Goal: Check status: Check status

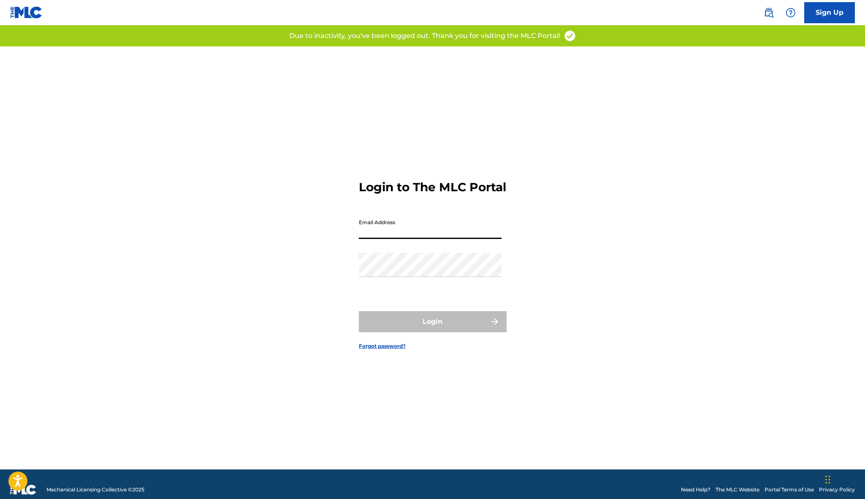
type input "[EMAIL_ADDRESS][DOMAIN_NAME]"
click at [432, 329] on button "Login" at bounding box center [433, 321] width 148 height 21
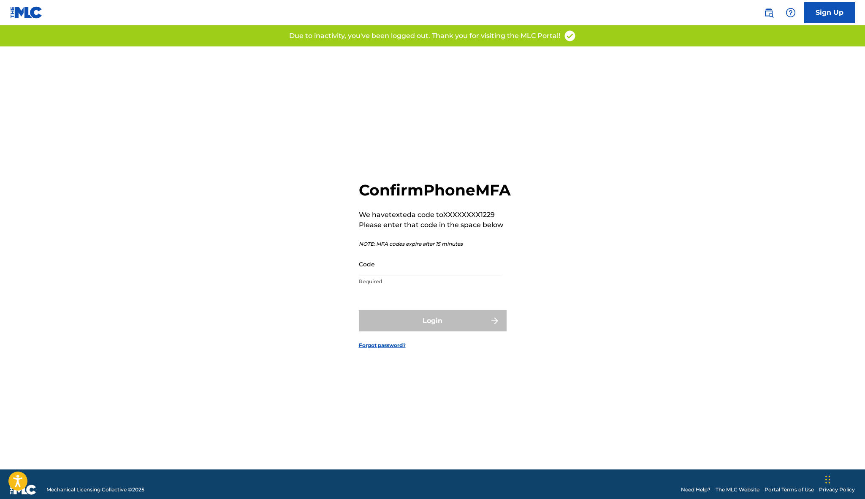
click at [401, 273] on input "Code" at bounding box center [430, 264] width 143 height 24
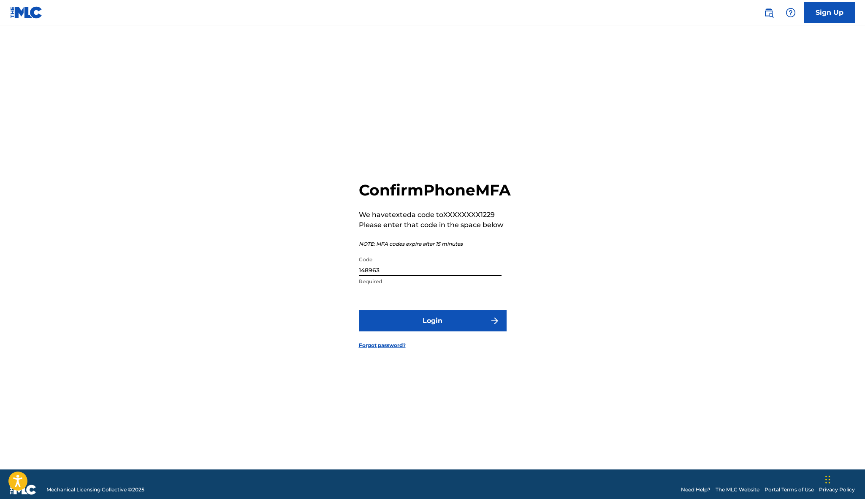
type input "148963"
click at [422, 331] on button "Login" at bounding box center [433, 320] width 148 height 21
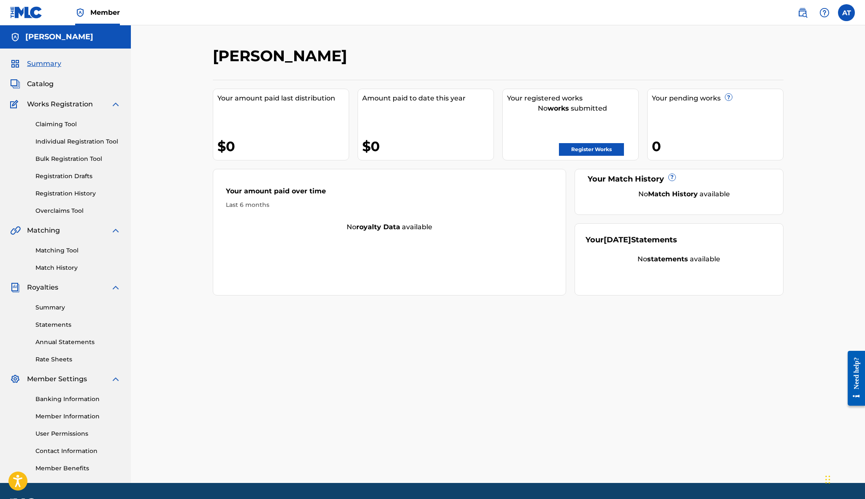
click at [68, 196] on link "Registration History" at bounding box center [77, 193] width 85 height 9
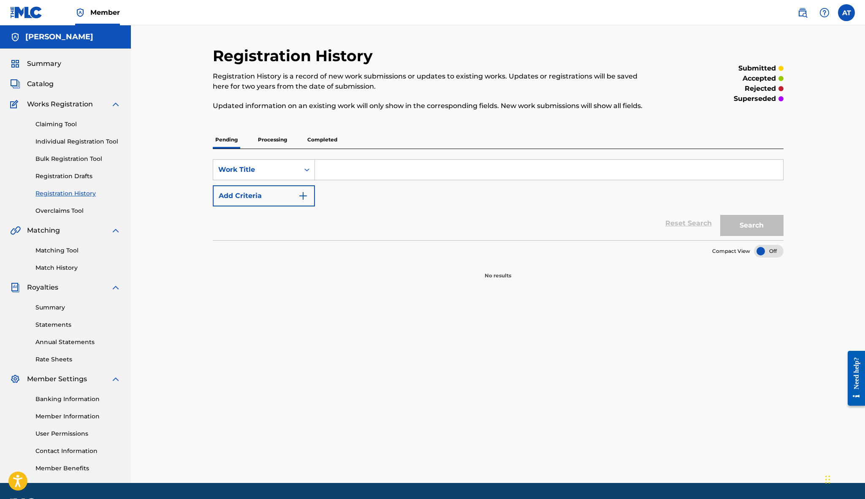
click at [281, 139] on p "Processing" at bounding box center [272, 140] width 34 height 18
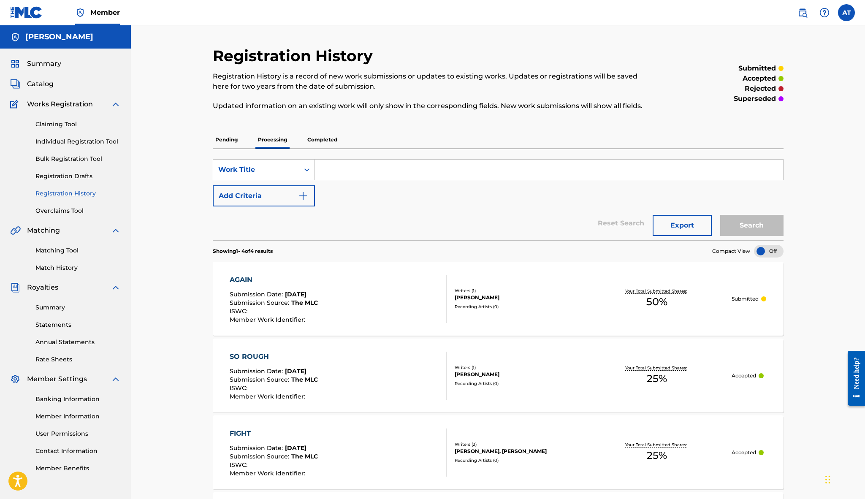
click at [321, 140] on p "Completed" at bounding box center [322, 140] width 35 height 18
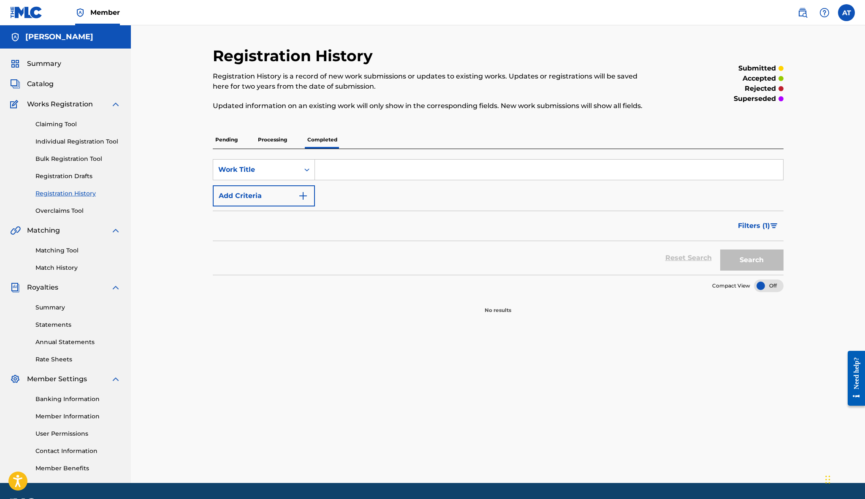
click at [276, 141] on p "Processing" at bounding box center [272, 140] width 34 height 18
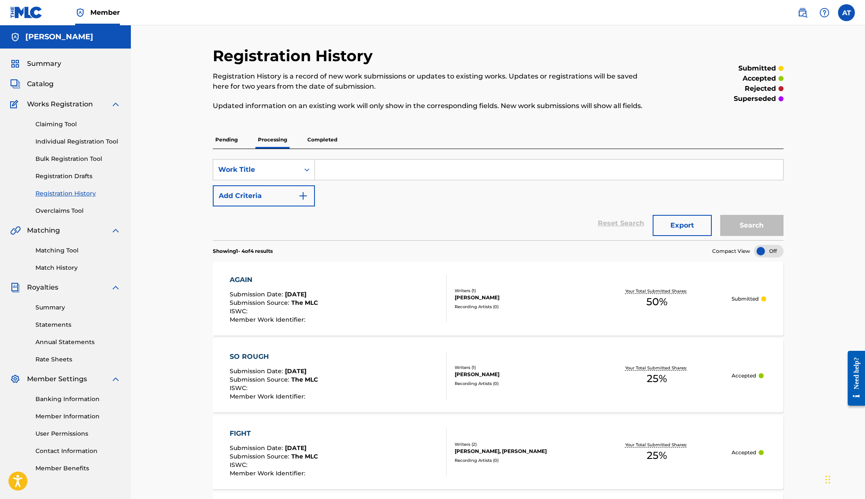
click at [44, 81] on span "Catalog" at bounding box center [40, 84] width 27 height 10
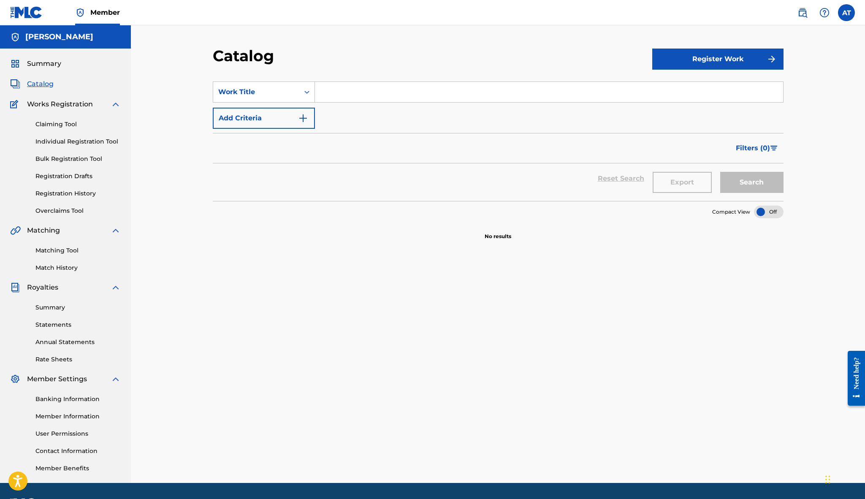
click at [74, 194] on link "Registration History" at bounding box center [77, 193] width 85 height 9
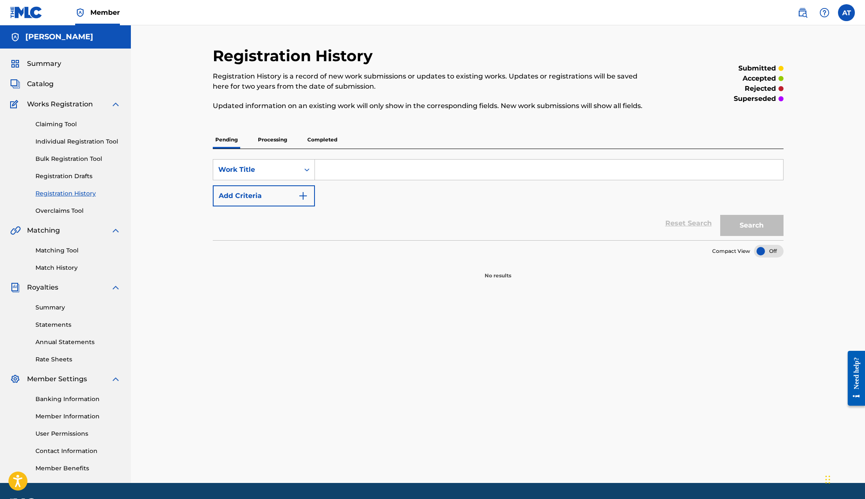
click at [277, 134] on p "Processing" at bounding box center [272, 140] width 34 height 18
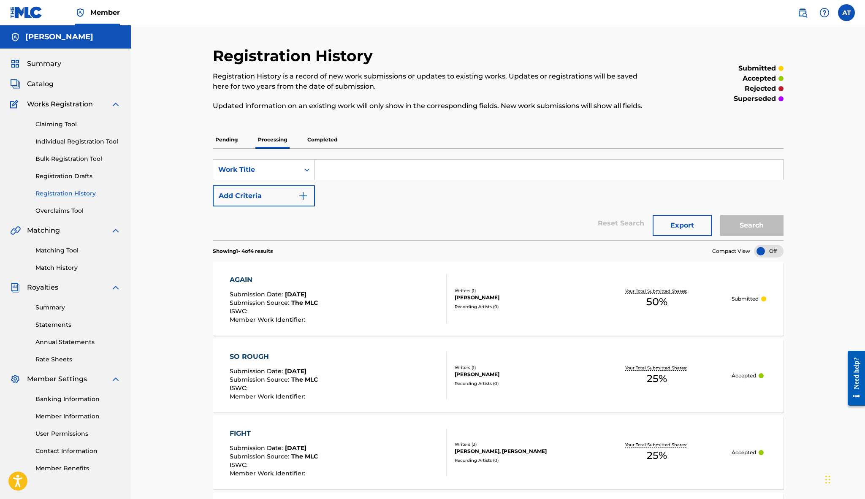
click at [312, 138] on p "Completed" at bounding box center [322, 140] width 35 height 18
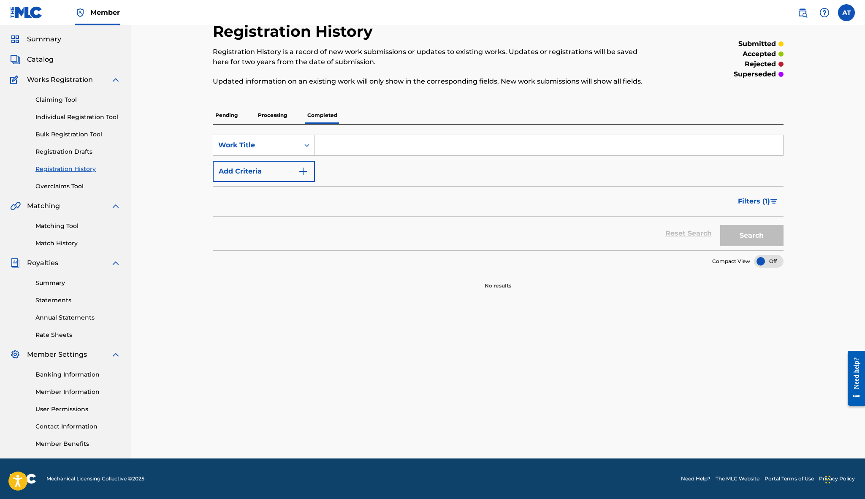
scroll to position [24, 0]
click at [279, 118] on p "Processing" at bounding box center [272, 115] width 34 height 18
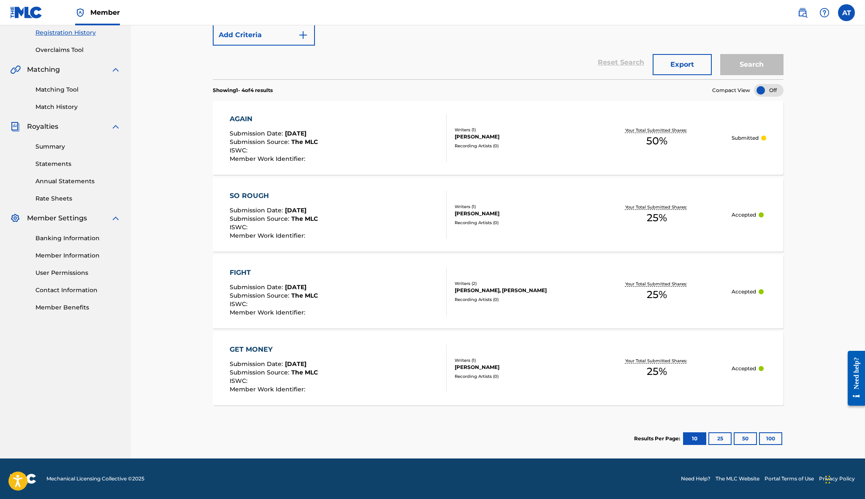
scroll to position [161, 0]
click at [336, 293] on div "FIGHT Submission Date : [DATE] Submission Source : The MLC ISWC : Member Work I…" at bounding box center [338, 292] width 217 height 48
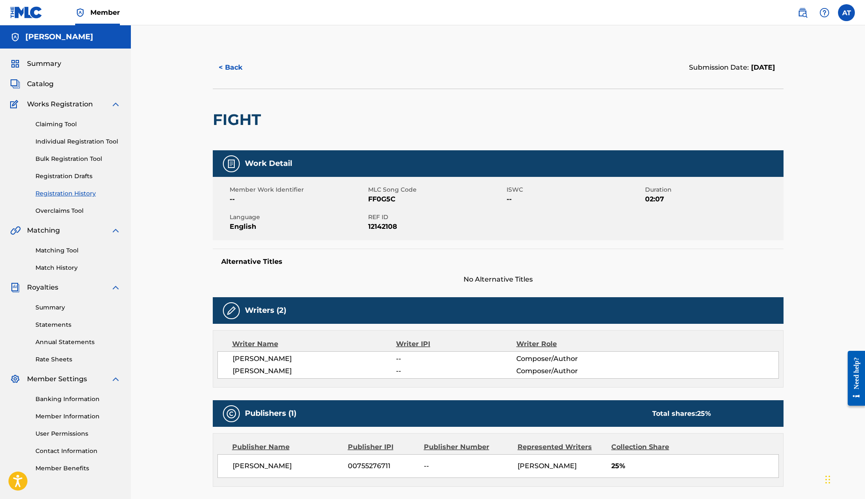
click at [226, 63] on button "< Back" at bounding box center [238, 67] width 51 height 21
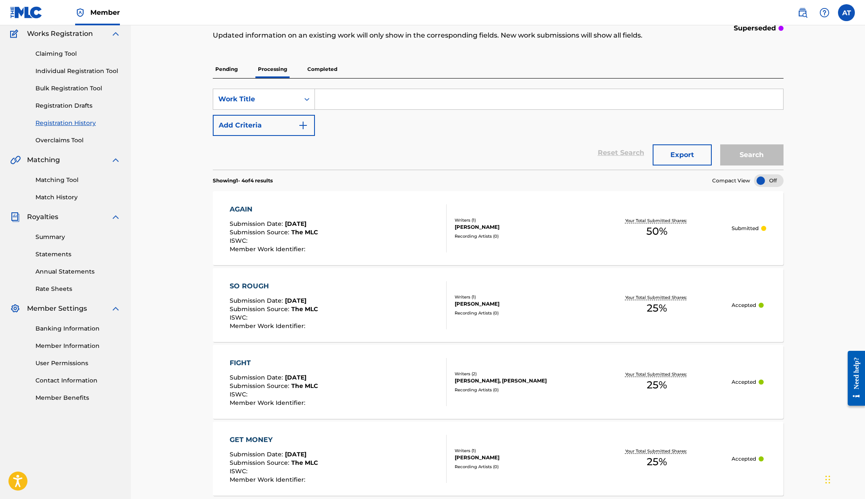
scroll to position [68, 0]
